Goal: Task Accomplishment & Management: Use online tool/utility

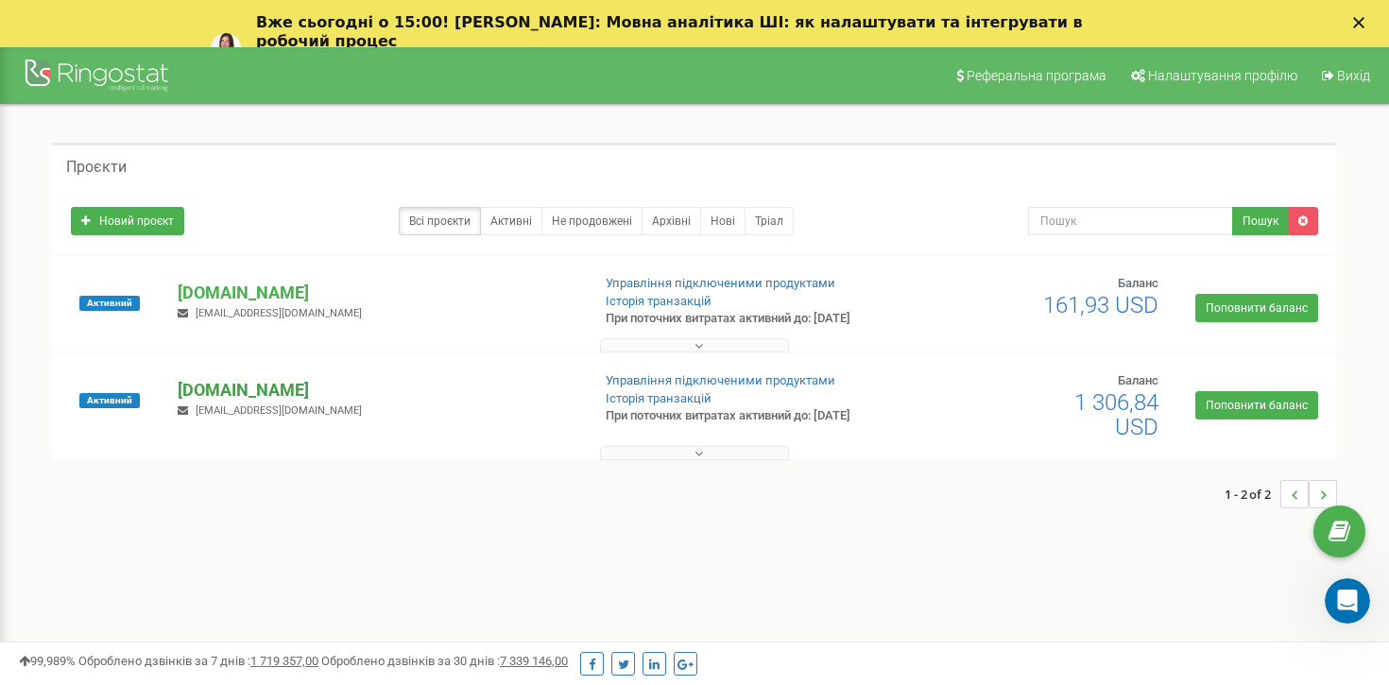
click at [224, 383] on p "[DOMAIN_NAME]" at bounding box center [376, 390] width 397 height 25
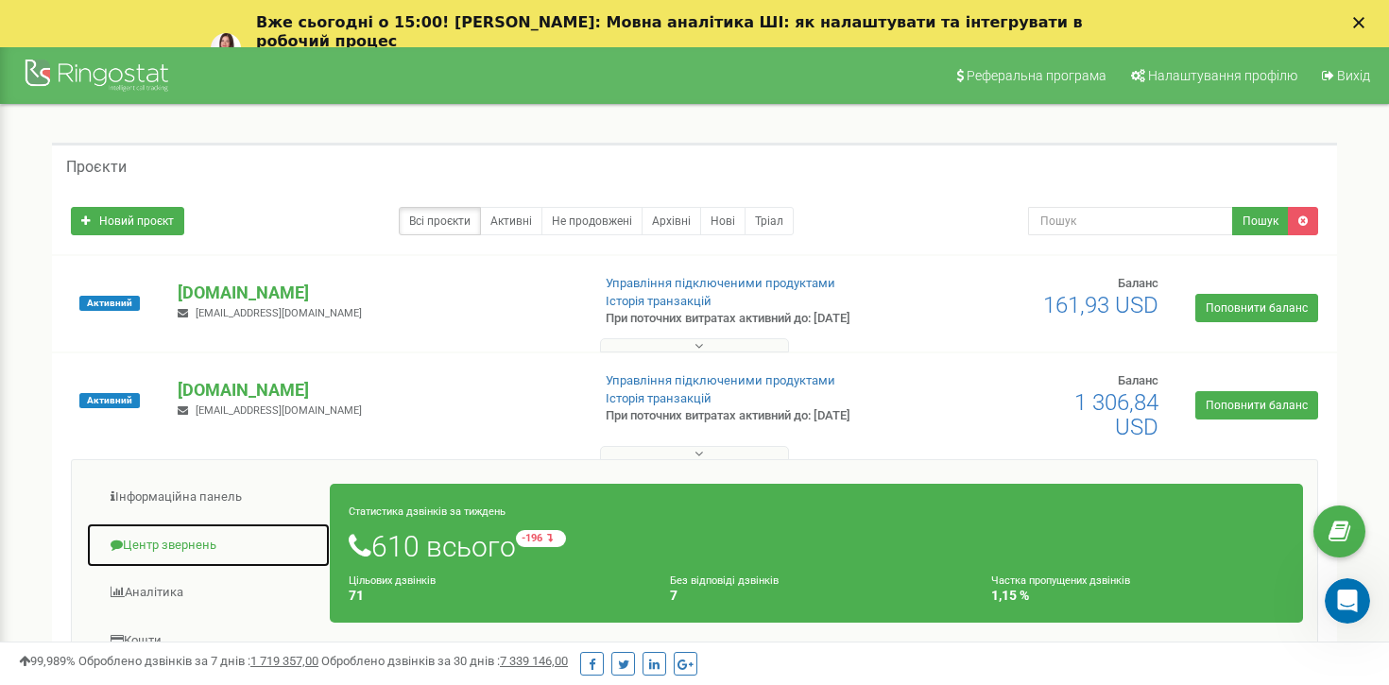
click at [170, 544] on link "Центр звернень" at bounding box center [208, 545] width 245 height 46
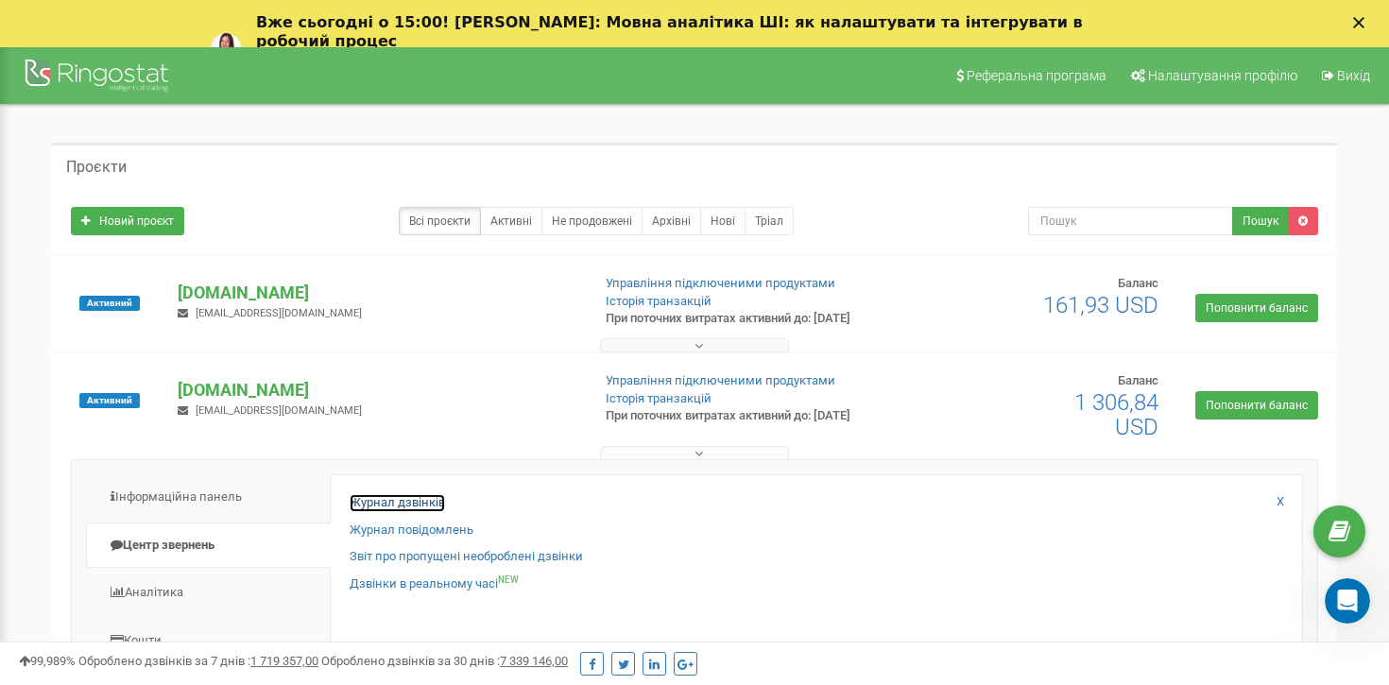
click at [405, 497] on link "Журнал дзвінків" at bounding box center [396, 503] width 95 height 18
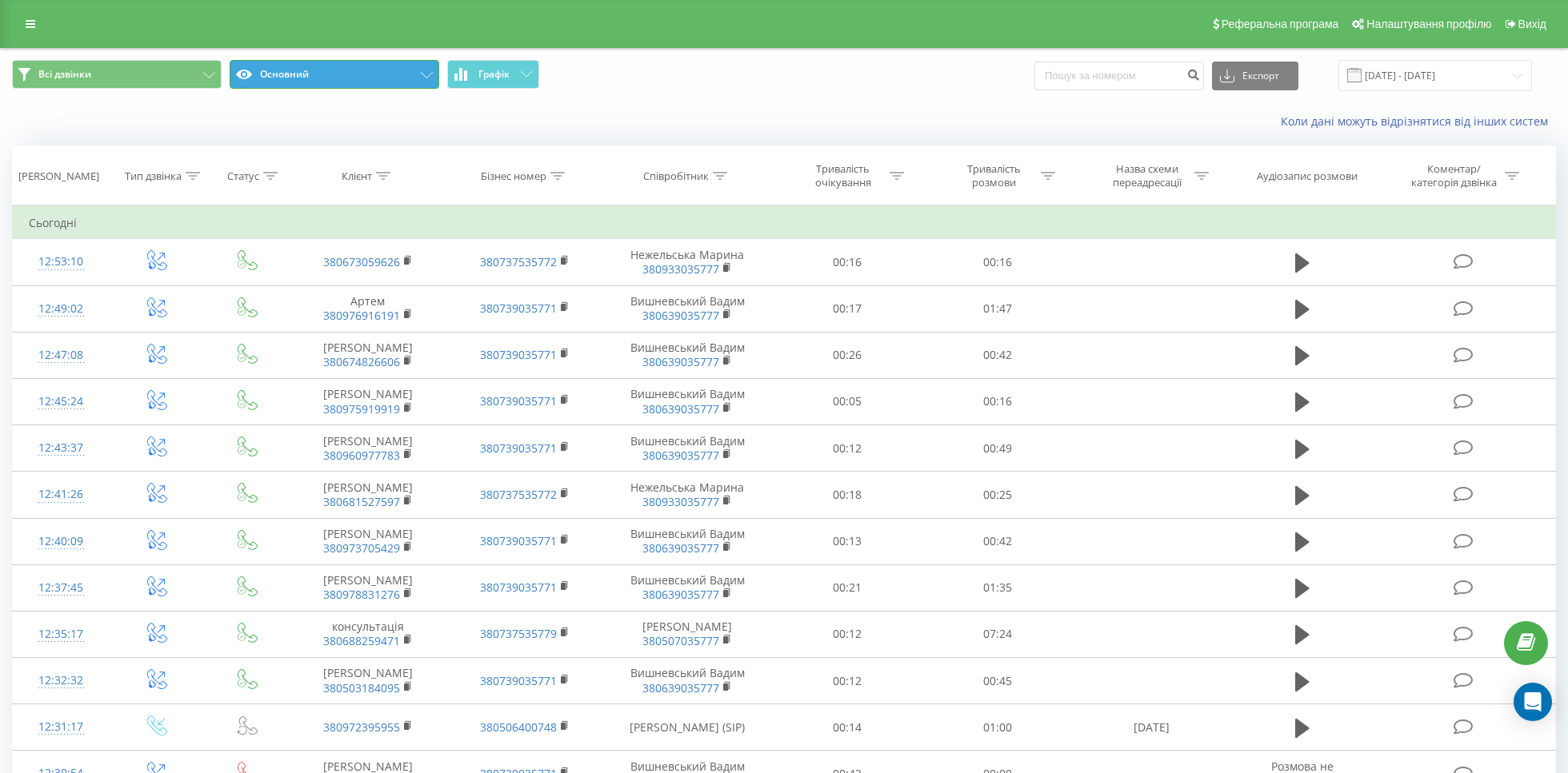
click at [431, 79] on button "Основний" at bounding box center [334, 75] width 209 height 29
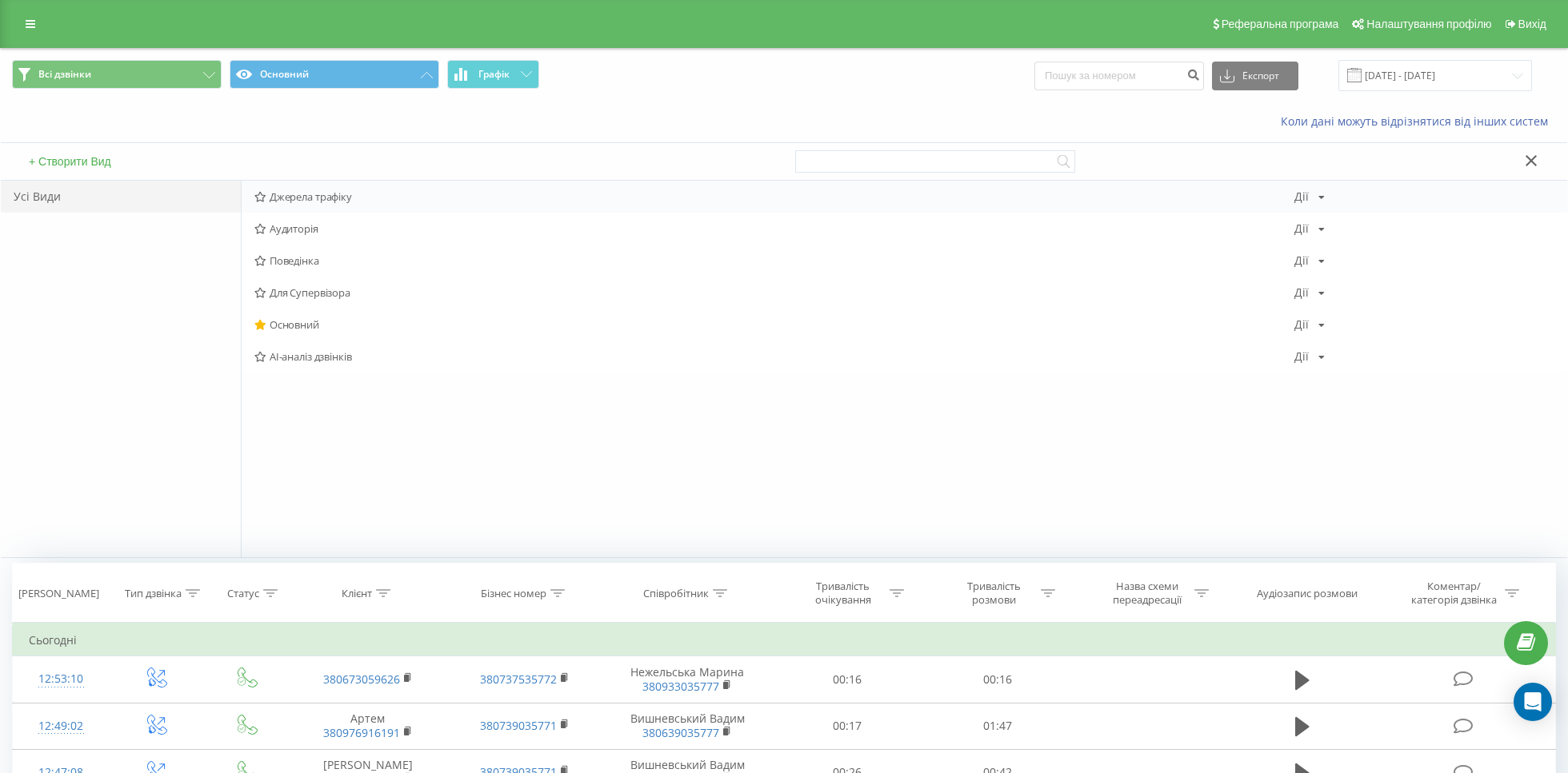
click at [353, 194] on span "Джерела трафіку" at bounding box center [774, 196] width 1040 height 11
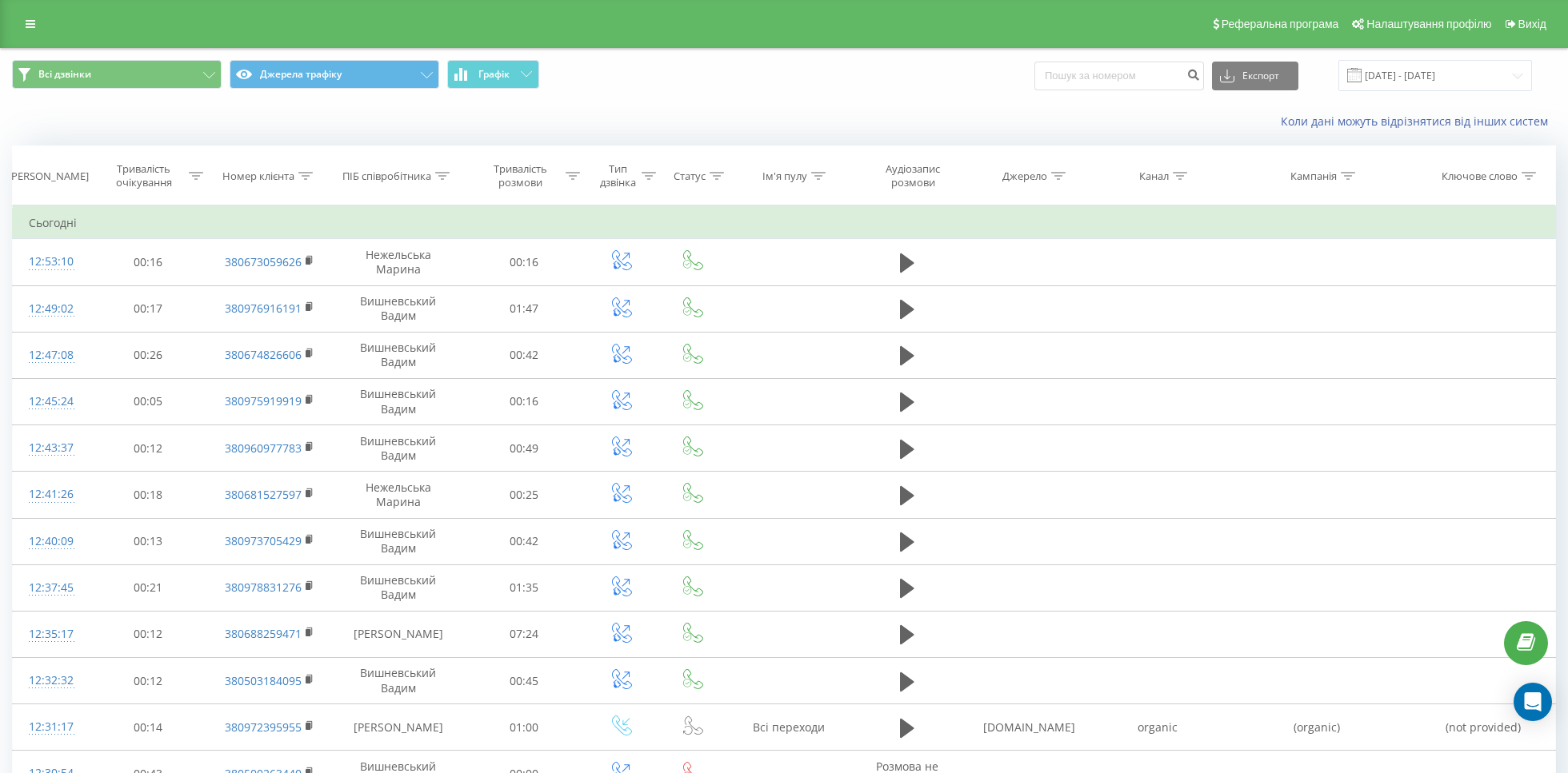
drag, startPoint x: 1173, startPoint y: 186, endPoint x: 1173, endPoint y: 177, distance: 9.0
click at [1173, 177] on th "Канал" at bounding box center [1158, 176] width 129 height 59
click at [1183, 174] on icon at bounding box center [1180, 175] width 14 height 8
click at [1162, 293] on input "text" at bounding box center [1158, 290] width 141 height 28
type input "cpc"
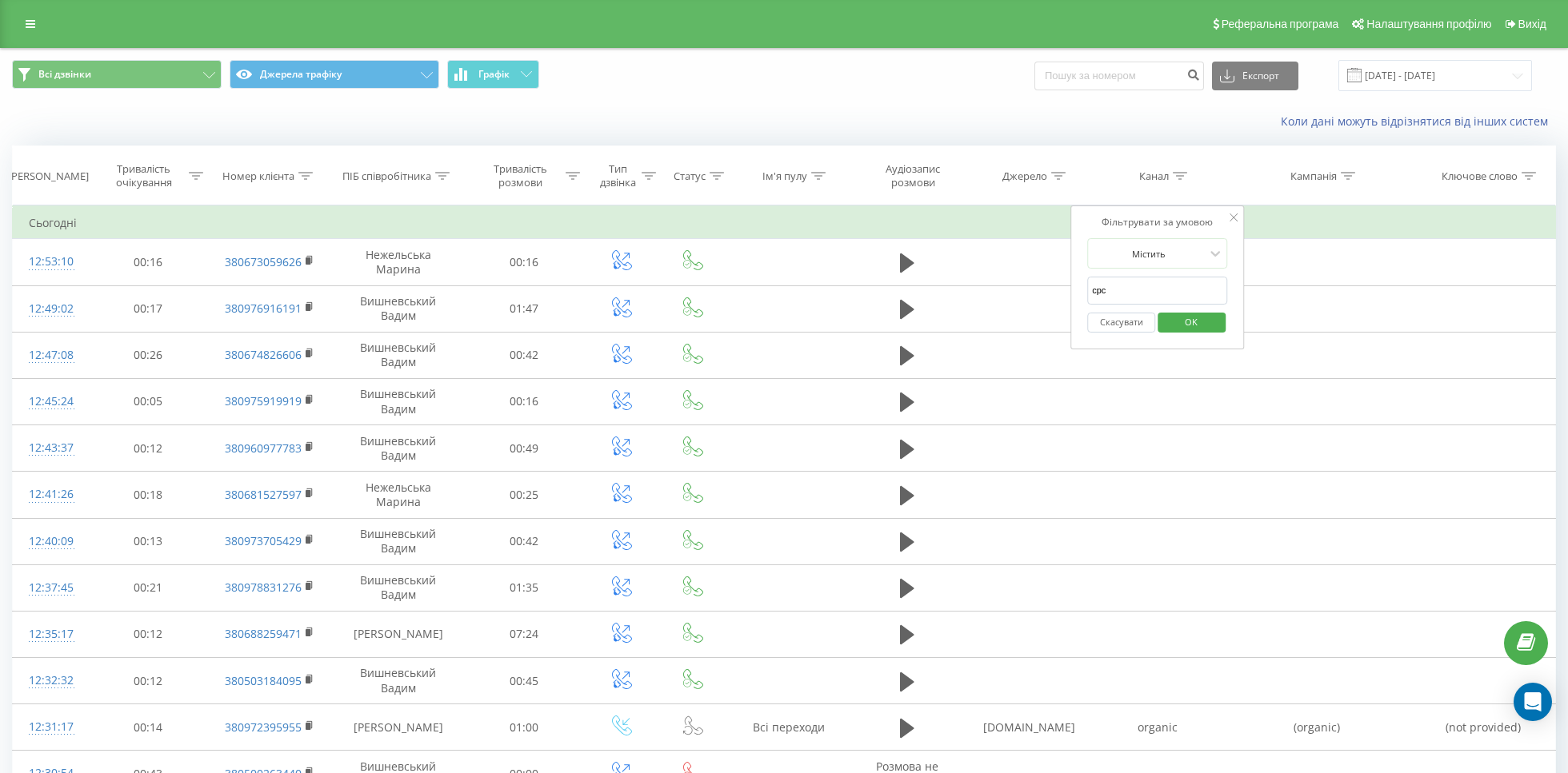
click at [1185, 317] on span "OK" at bounding box center [1191, 322] width 45 height 25
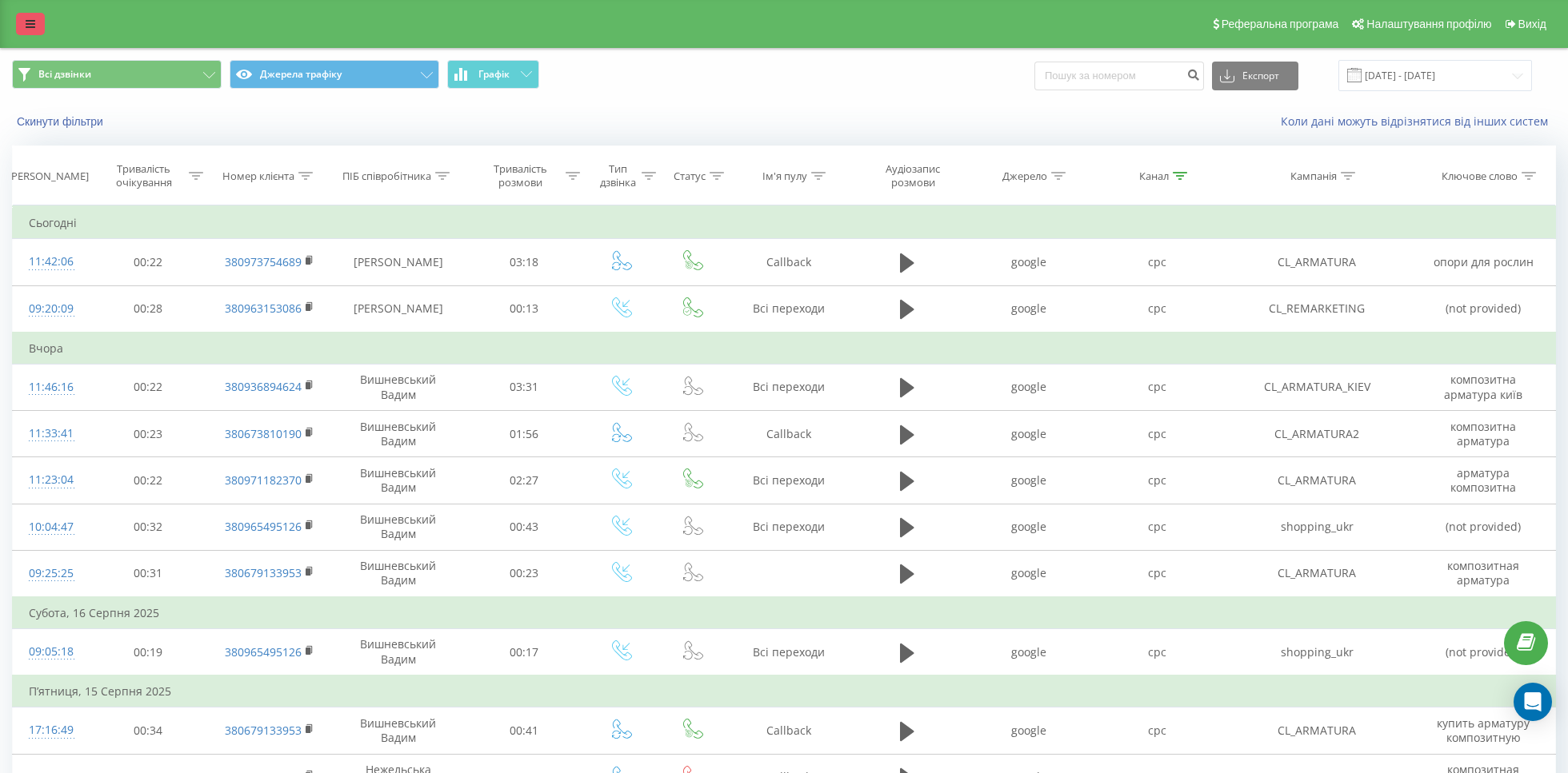
click at [35, 31] on link at bounding box center [30, 24] width 29 height 22
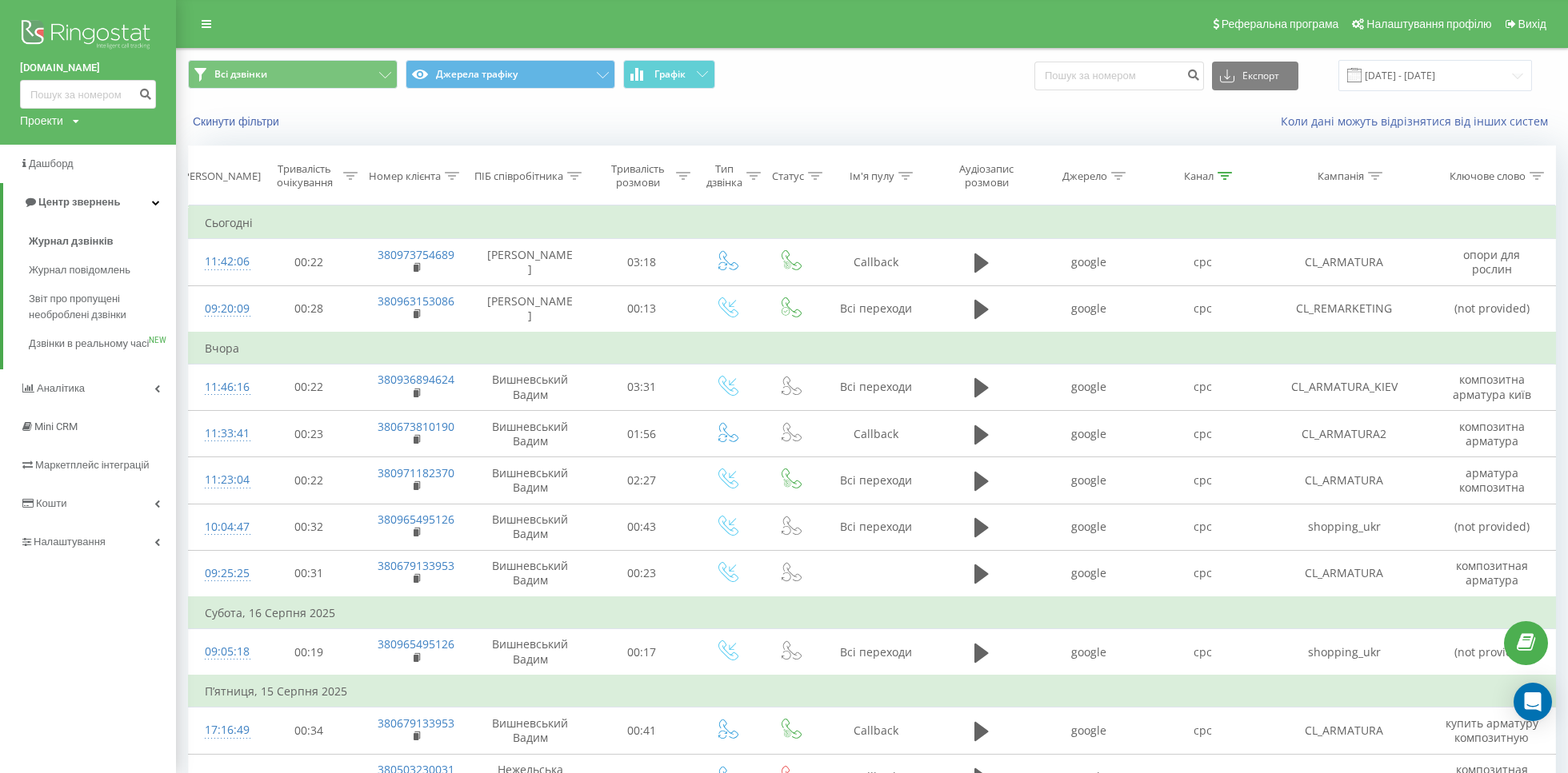
click at [76, 127] on div "Проекти [DOMAIN_NAME] [DOMAIN_NAME]" at bounding box center [50, 120] width 59 height 16
click at [85, 170] on link "[DOMAIN_NAME]" at bounding box center [73, 174] width 78 height 13
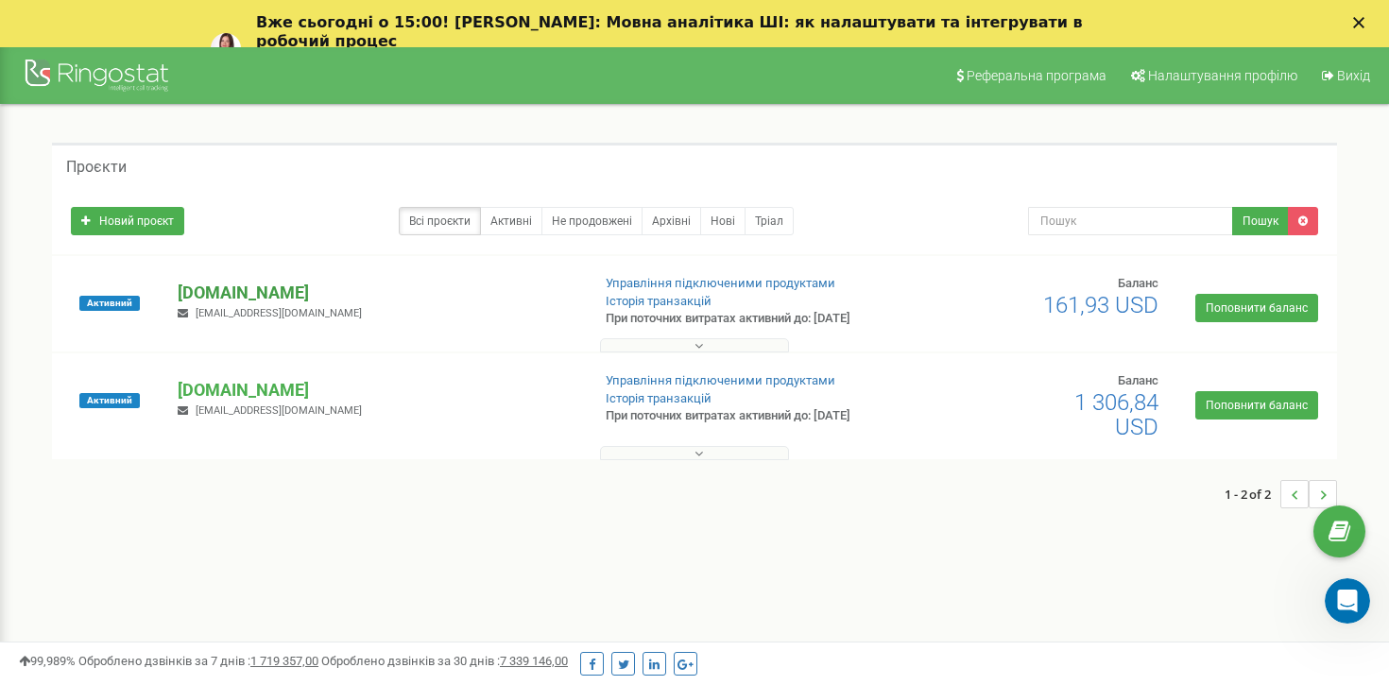
click at [251, 292] on p "[DOMAIN_NAME]" at bounding box center [376, 293] width 397 height 25
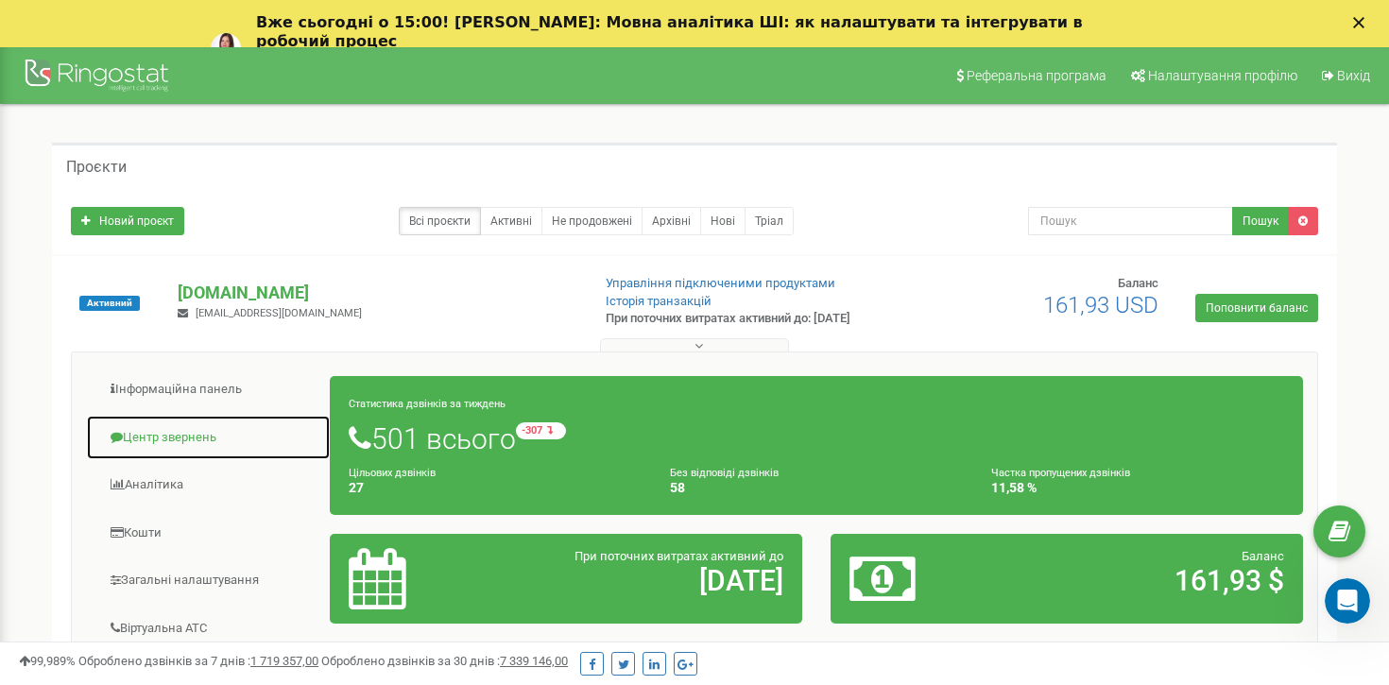
click at [190, 440] on link "Центр звернень" at bounding box center [208, 438] width 245 height 46
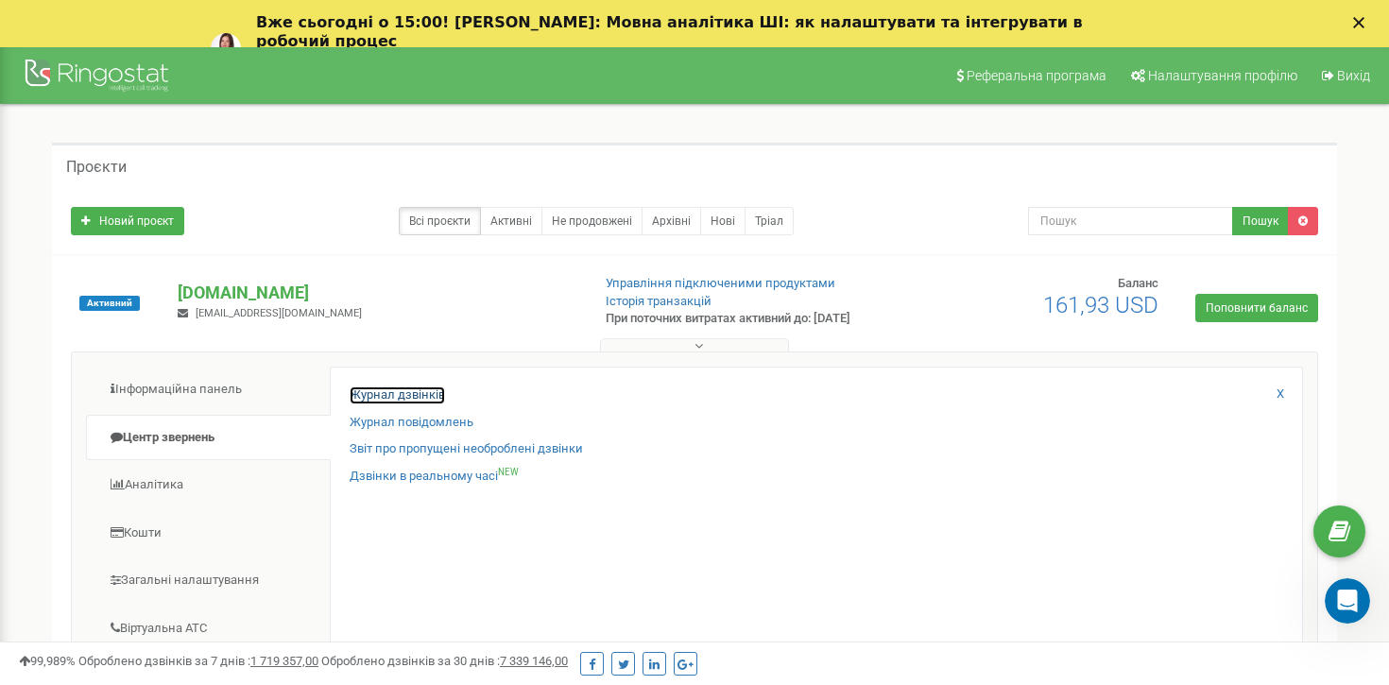
click at [399, 401] on link "Журнал дзвінків" at bounding box center [396, 395] width 95 height 18
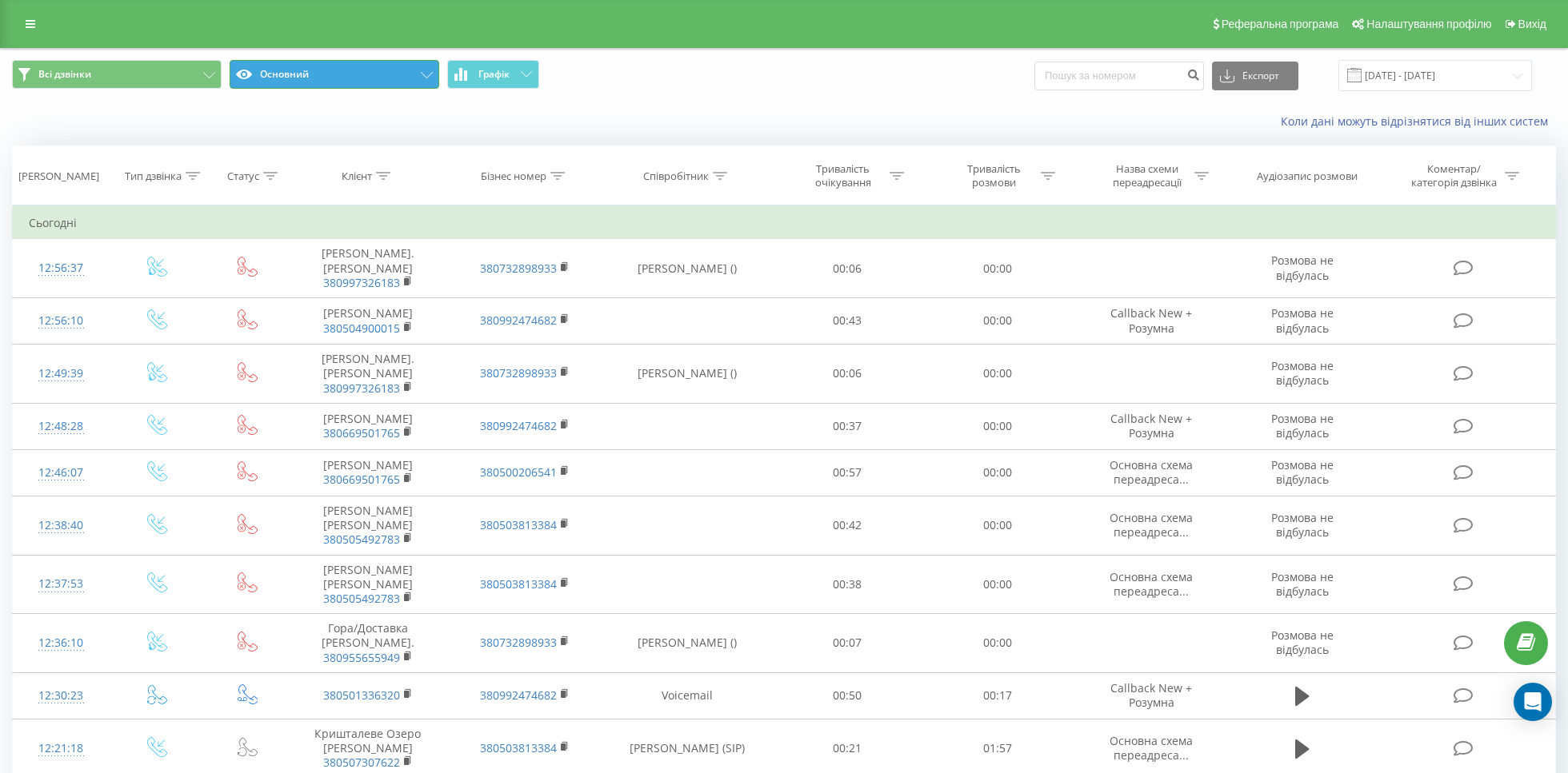
click at [389, 80] on button "Основний" at bounding box center [334, 75] width 209 height 29
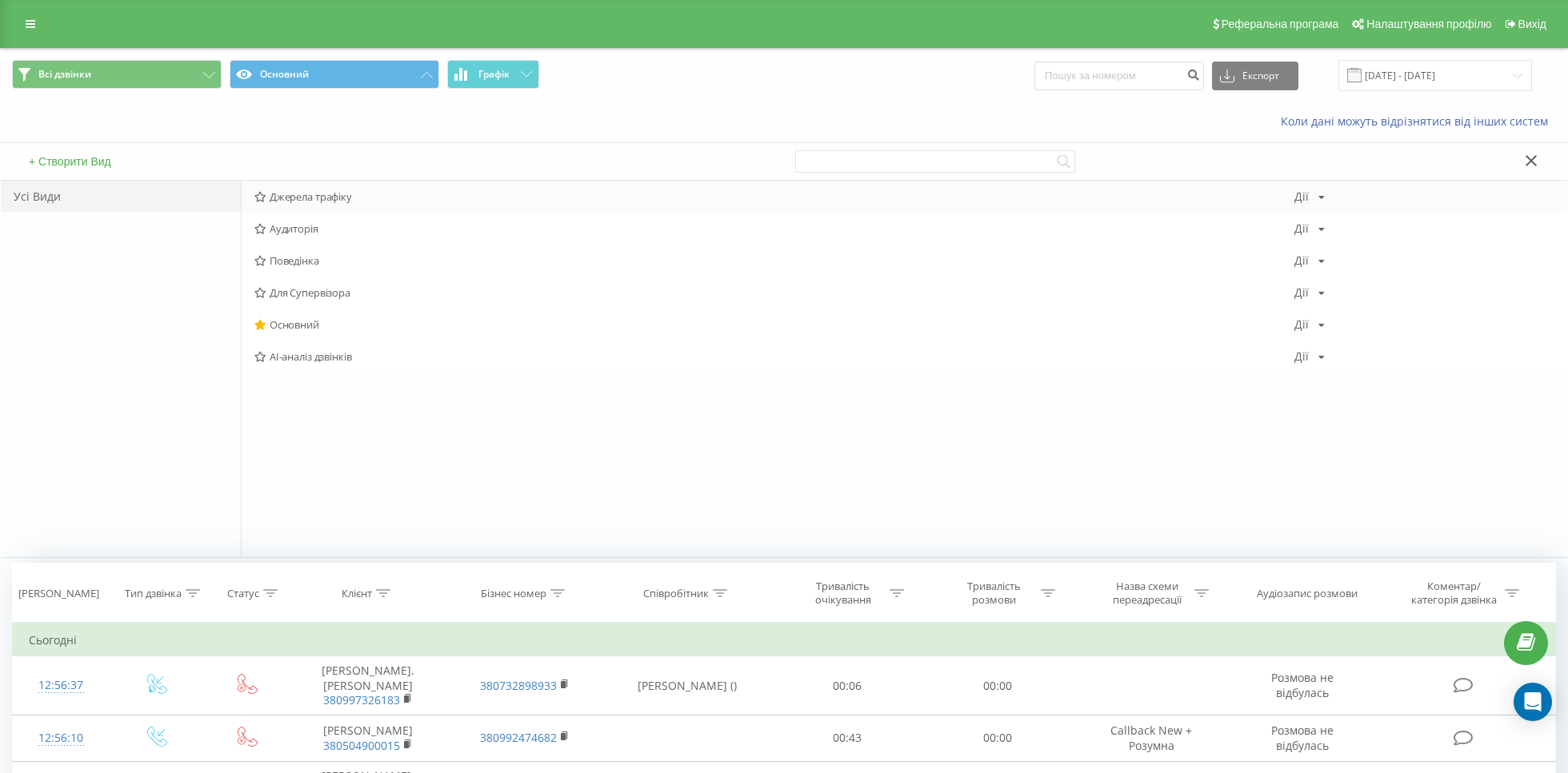
click at [348, 198] on span "Джерела трафіку" at bounding box center [774, 196] width 1040 height 11
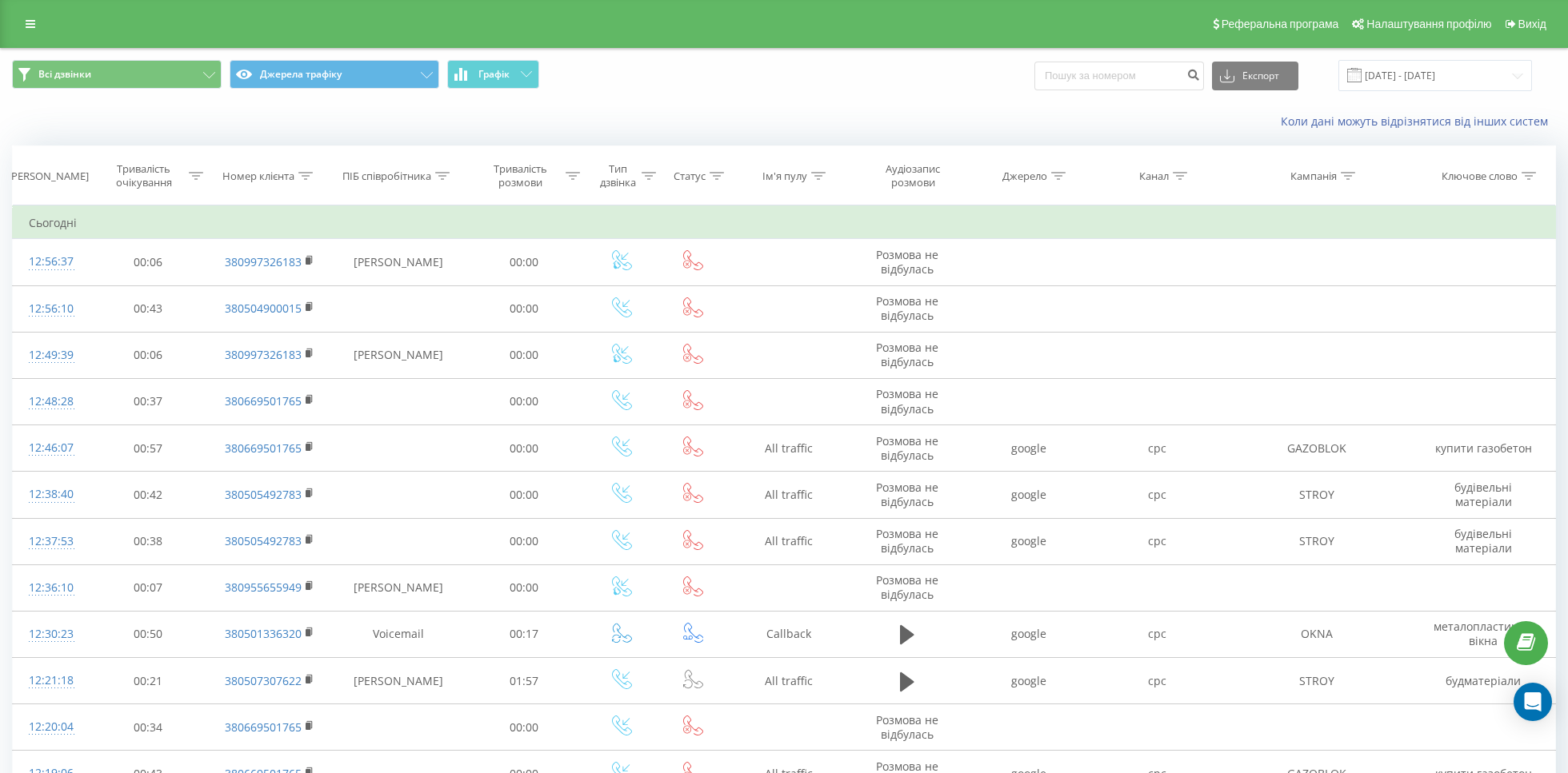
click at [1173, 172] on icon at bounding box center [1180, 175] width 14 height 8
click at [1154, 301] on input "text" at bounding box center [1158, 290] width 141 height 28
type input "cpc"
click at [1172, 324] on span "OK" at bounding box center [1191, 322] width 45 height 25
